Goal: Transaction & Acquisition: Purchase product/service

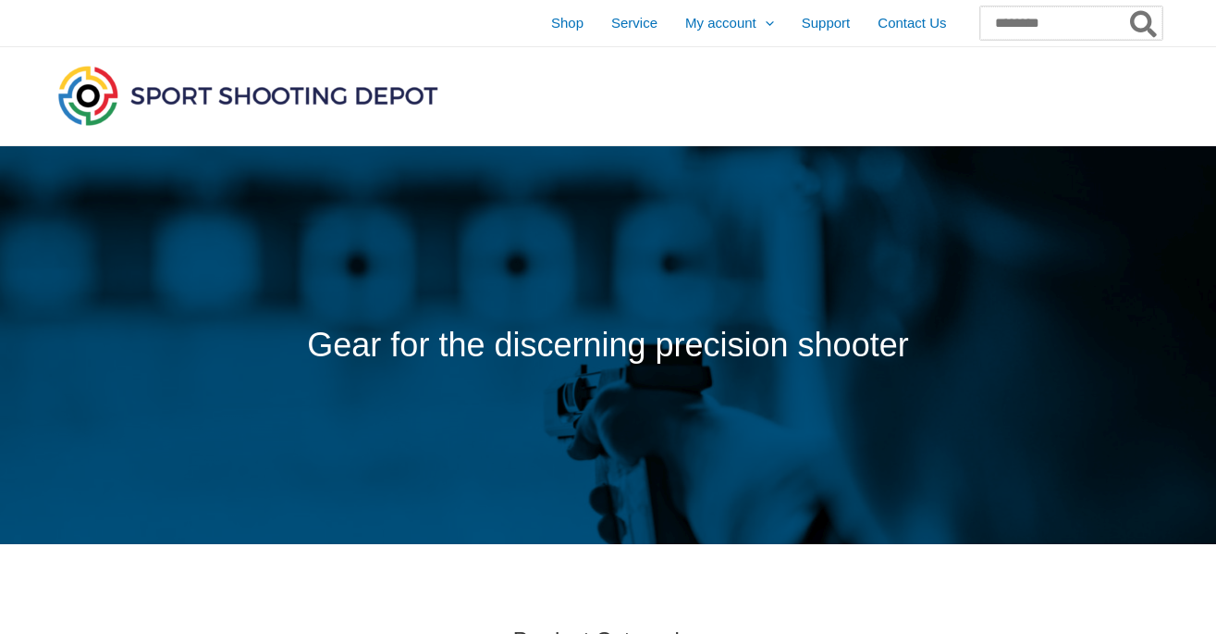
click at [981, 31] on input "Search for:" at bounding box center [1072, 22] width 182 height 33
type input "**********"
click at [1127, 6] on button "Search" at bounding box center [1145, 22] width 36 height 33
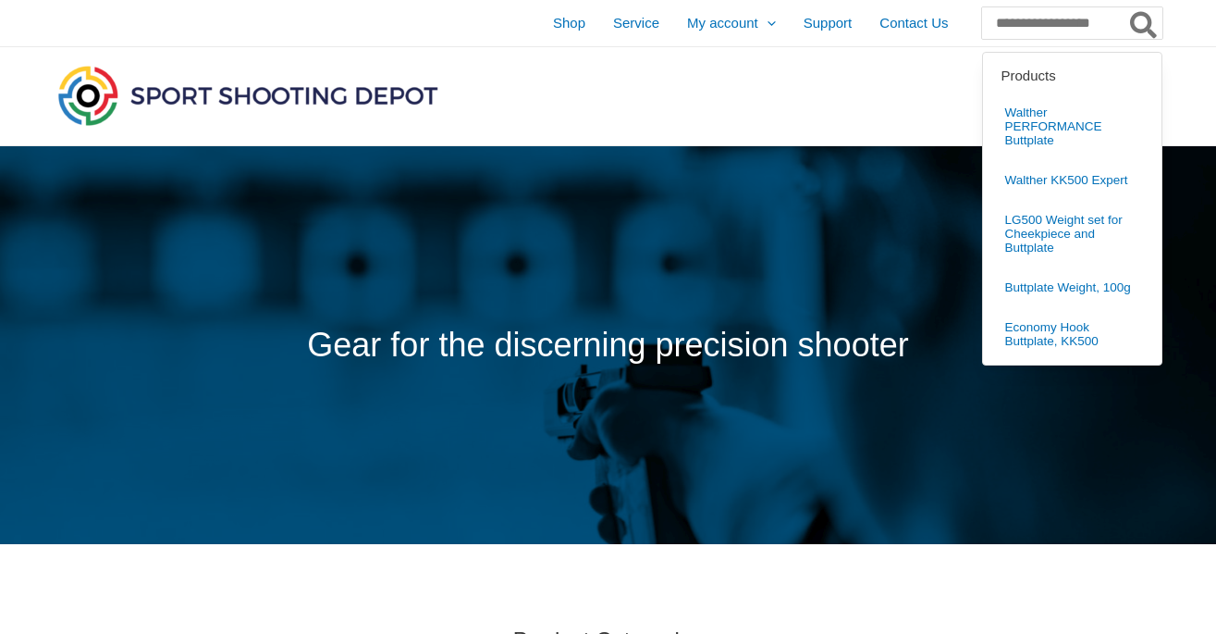
click at [844, 98] on div at bounding box center [991, 96] width 345 height 98
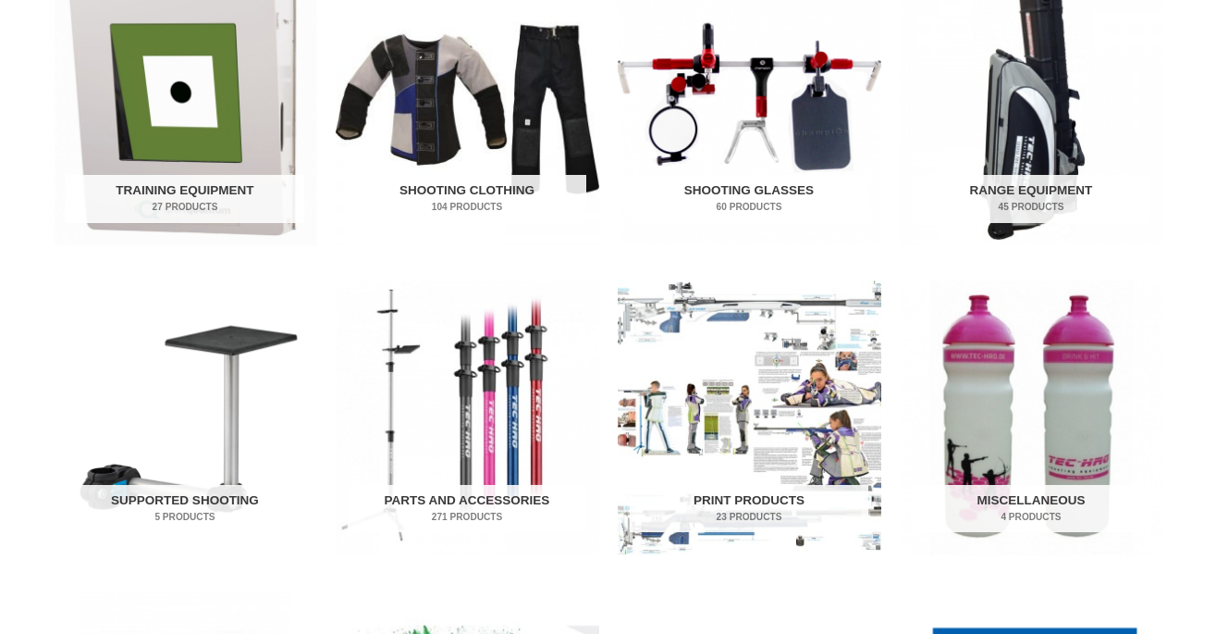
scroll to position [712, 0]
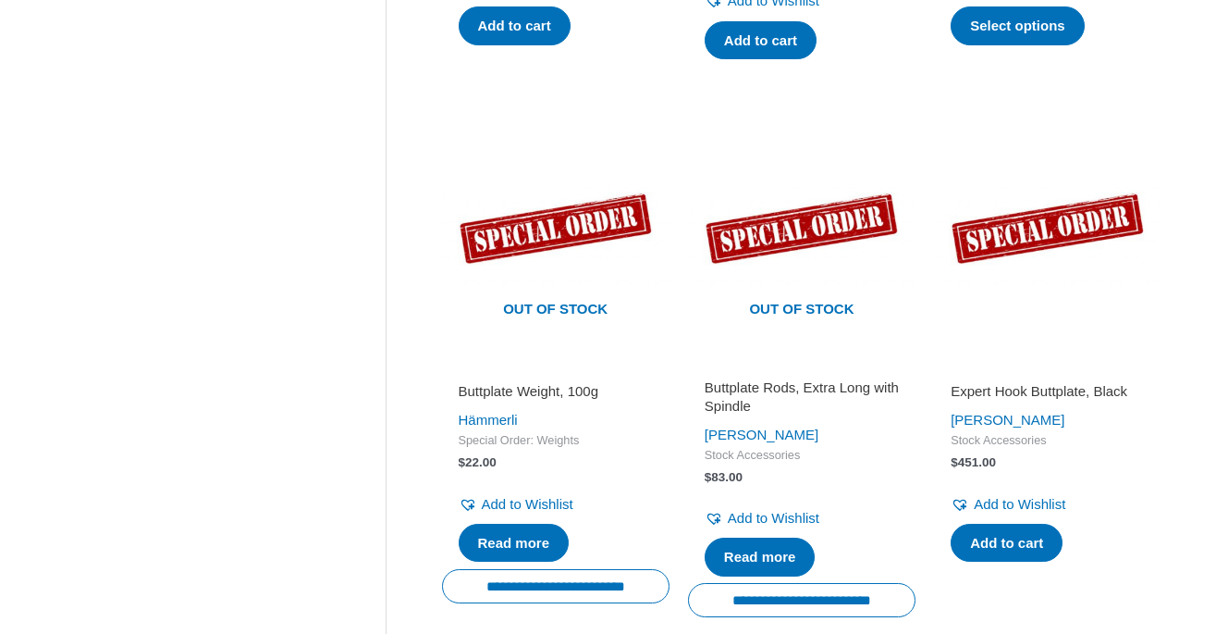
scroll to position [1894, 0]
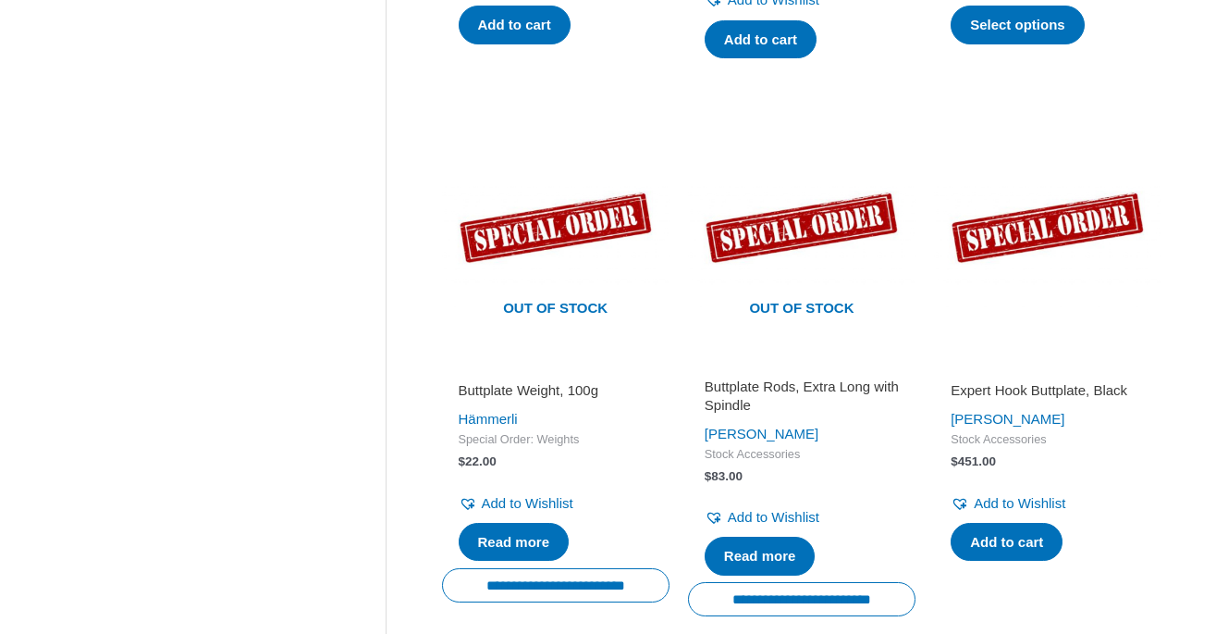
click at [992, 389] on h2 "Expert Hook Buttplate, Black" at bounding box center [1048, 390] width 194 height 19
